Goal: Task Accomplishment & Management: Use online tool/utility

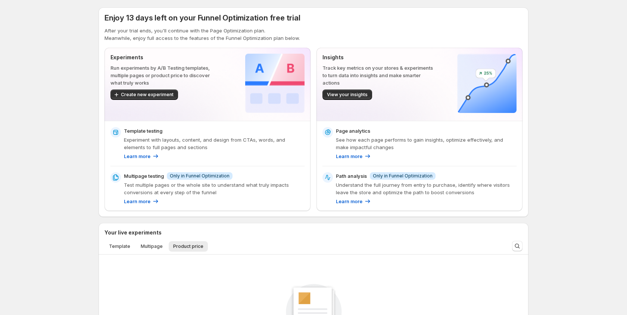
scroll to position [2, 0]
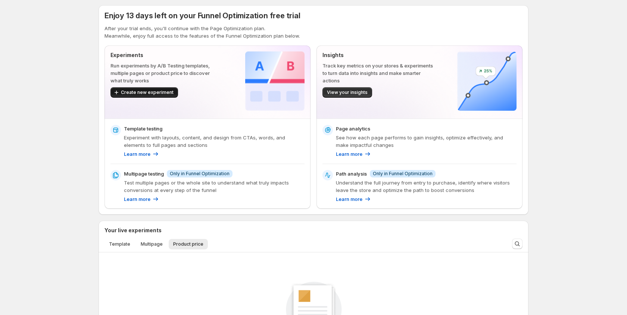
click at [155, 94] on span "Create new experiment" at bounding box center [147, 93] width 53 height 6
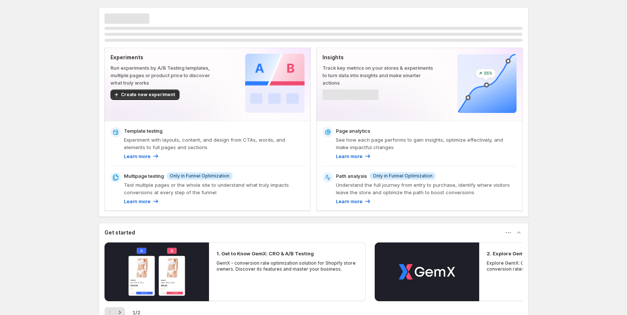
scroll to position [2, 0]
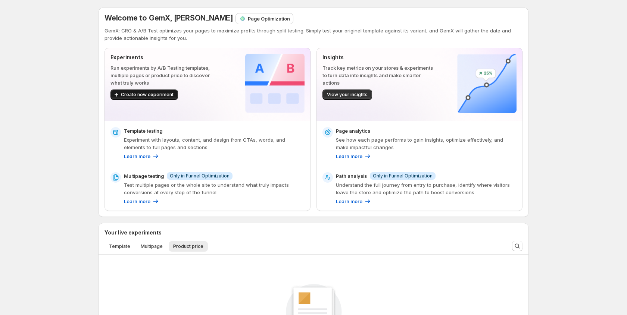
click at [142, 92] on span "Create new experiment" at bounding box center [147, 95] width 53 height 6
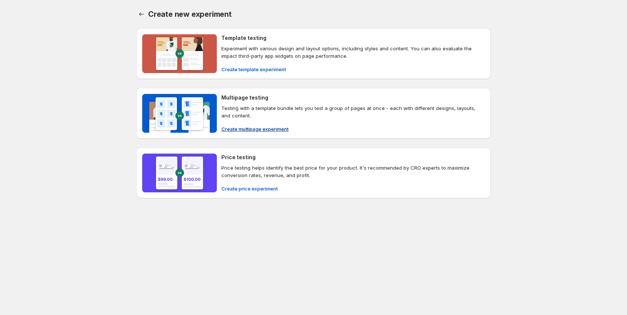
click at [256, 128] on span "Create multipage experiment" at bounding box center [254, 128] width 67 height 7
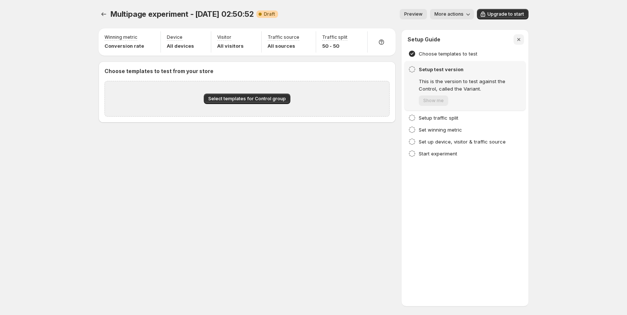
click at [520, 39] on icon "button" at bounding box center [518, 39] width 7 height 7
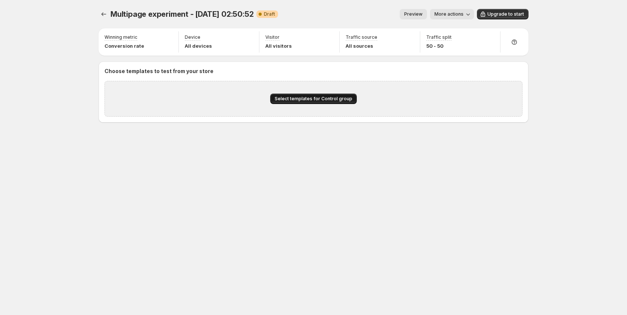
click at [308, 98] on span "Select templates for Control group" at bounding box center [314, 99] width 78 height 6
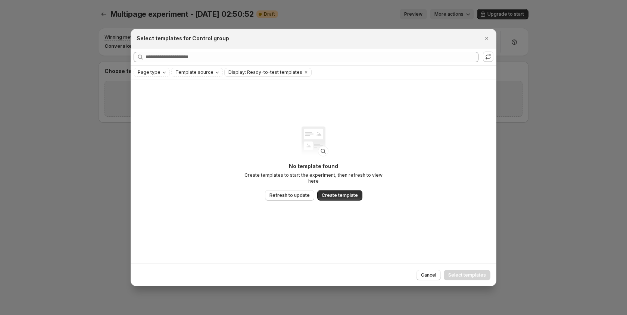
drag, startPoint x: 486, startPoint y: 40, endPoint x: 512, endPoint y: 6, distance: 42.3
click at [486, 40] on icon "Close" at bounding box center [486, 38] width 7 height 7
